Goal: Information Seeking & Learning: Learn about a topic

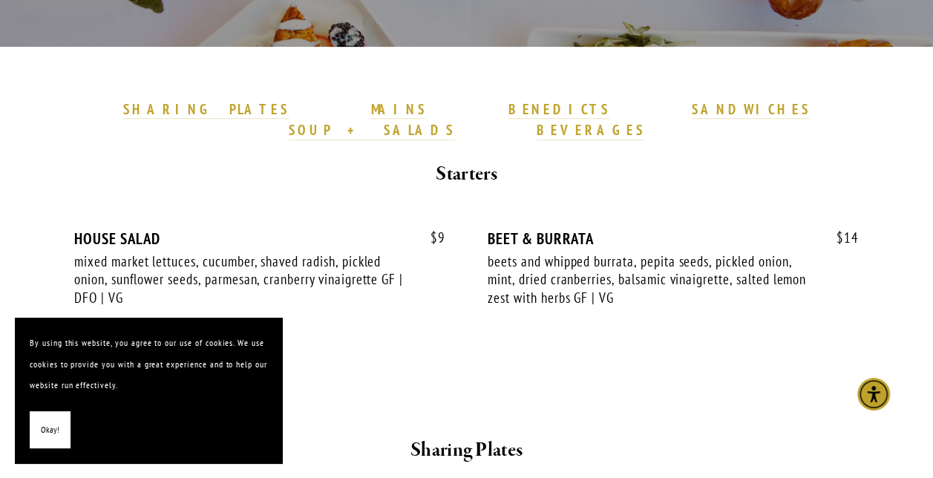
scroll to position [393, 0]
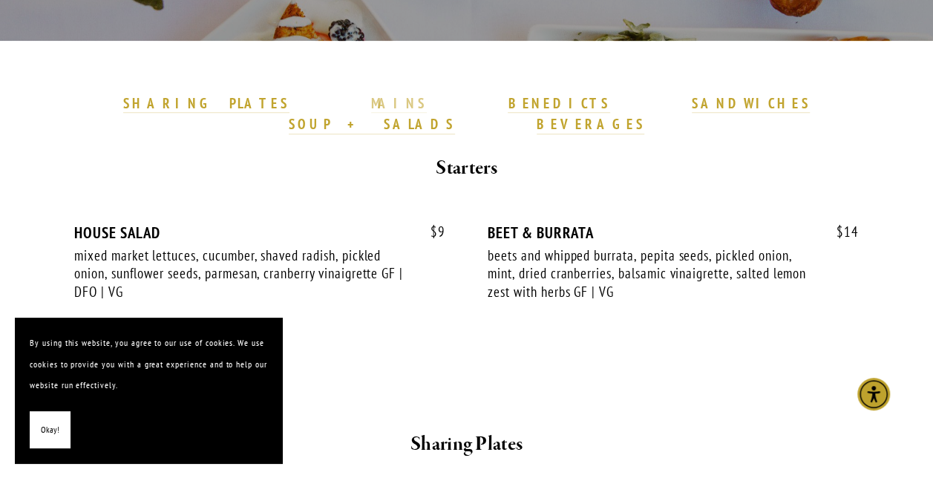
click at [371, 102] on strong "MAINS" at bounding box center [399, 103] width 56 height 18
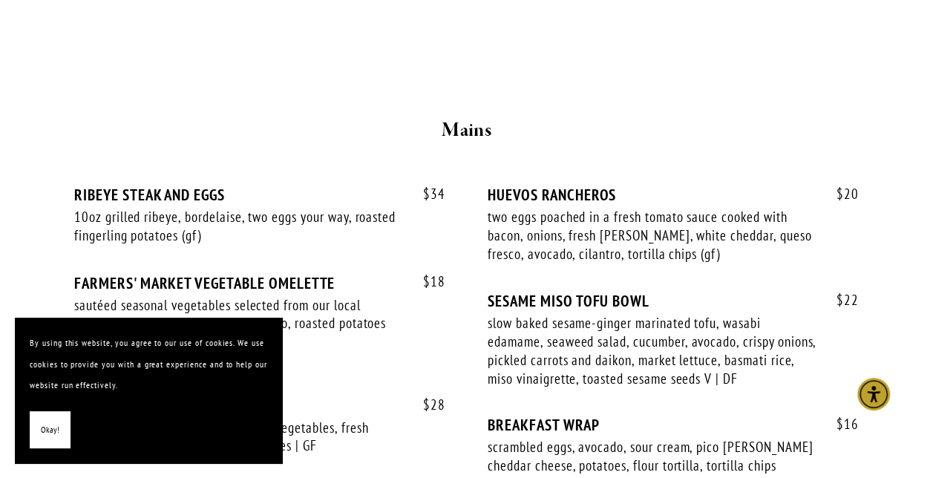
scroll to position [1127, 0]
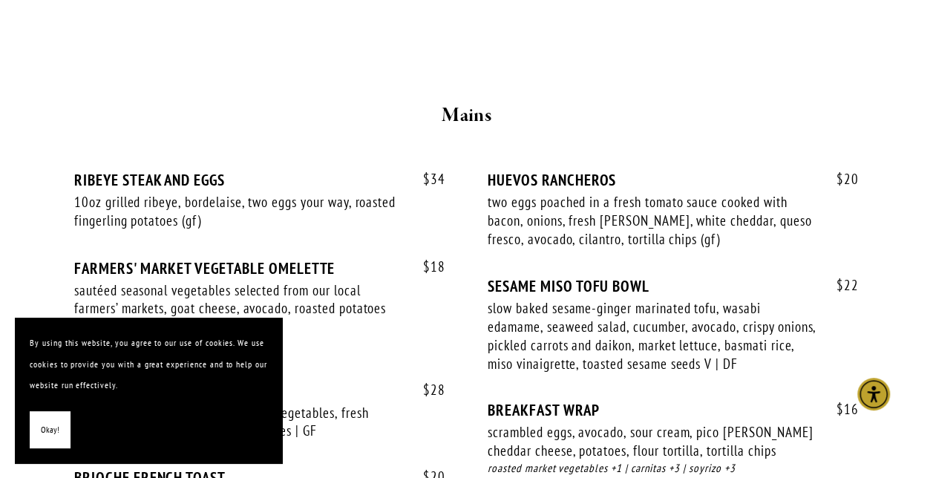
click at [353, 356] on div "$ 18 FARMERS' MARKET VEGETABLE OMELETTE sautéed seasonal vegetables selected fr…" at bounding box center [259, 319] width 371 height 122
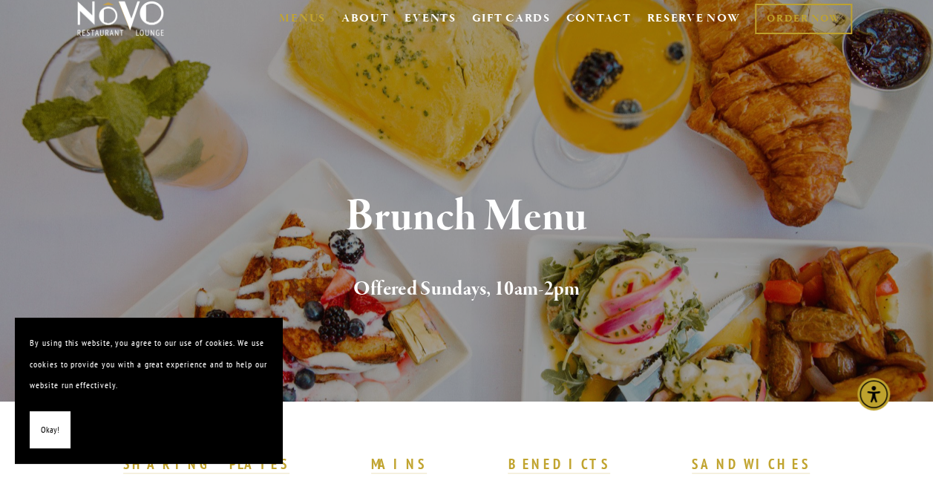
scroll to position [0, 0]
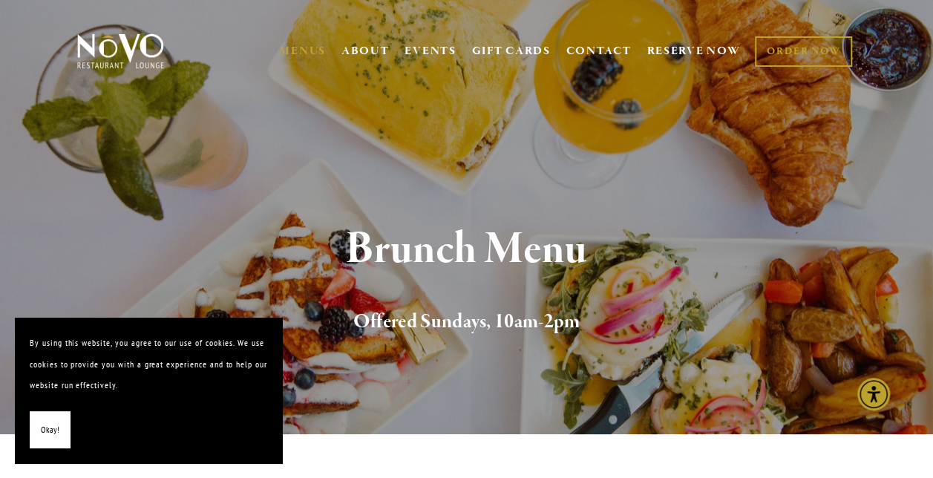
click at [56, 424] on span "Okay!" at bounding box center [50, 430] width 19 height 22
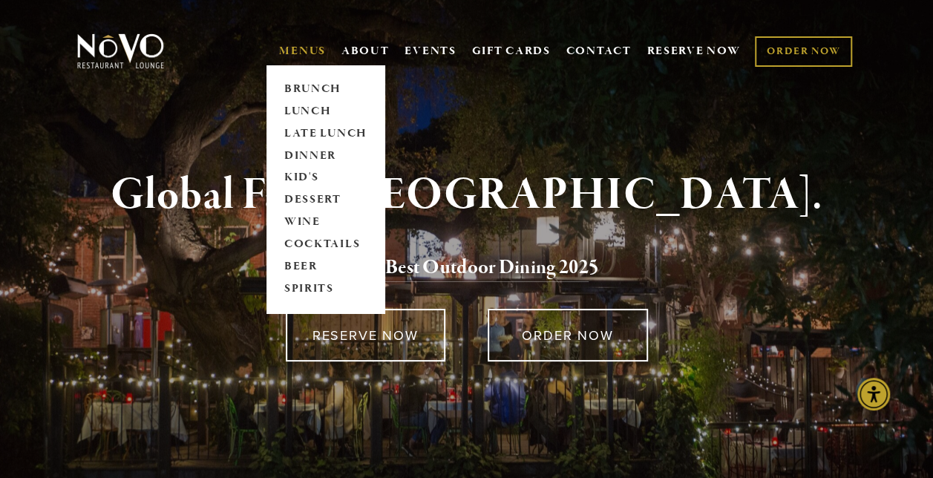
click at [301, 56] on link "MENUS" at bounding box center [302, 51] width 47 height 15
click at [285, 44] on link "MENUS" at bounding box center [302, 51] width 47 height 15
click at [304, 151] on link "DINNER" at bounding box center [325, 156] width 93 height 22
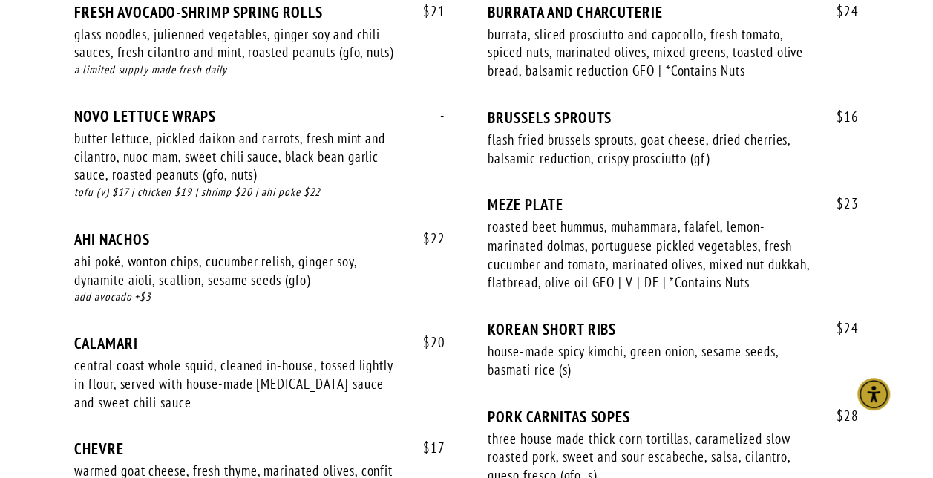
scroll to position [1147, 0]
